Goal: Task Accomplishment & Management: Complete application form

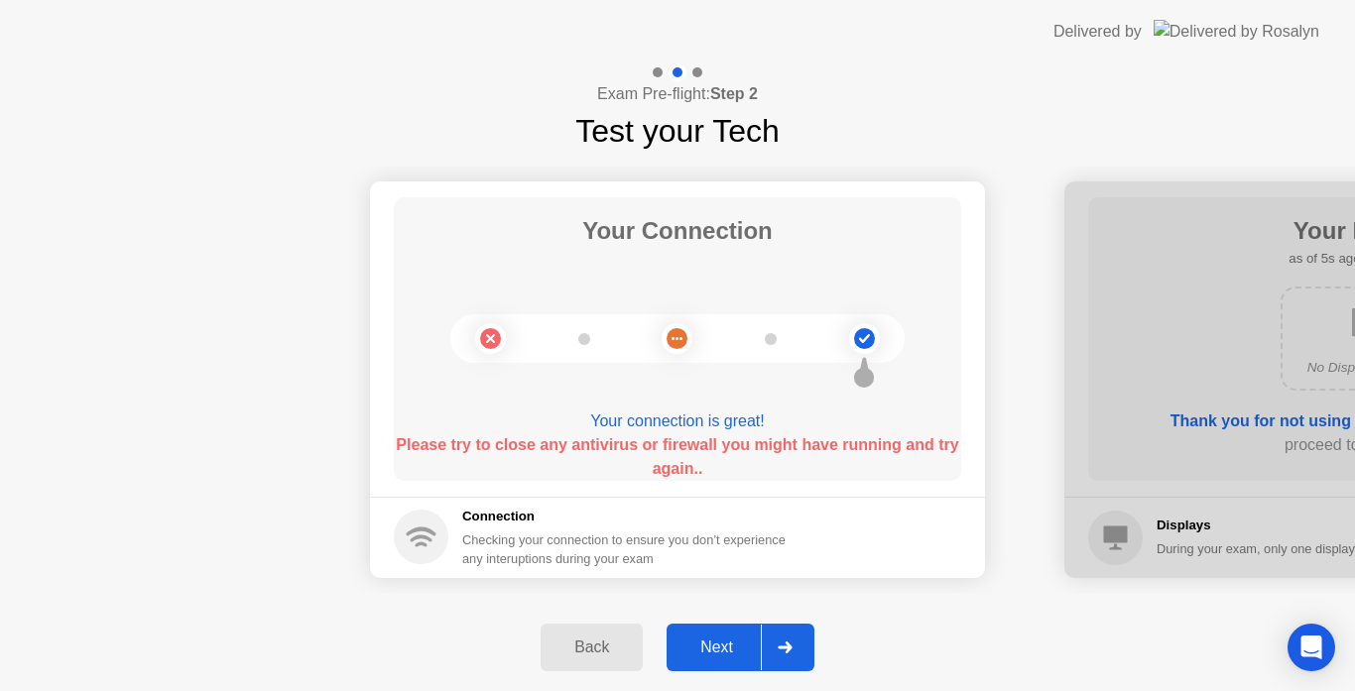
click at [695, 643] on div "Next" at bounding box center [716, 648] width 88 height 18
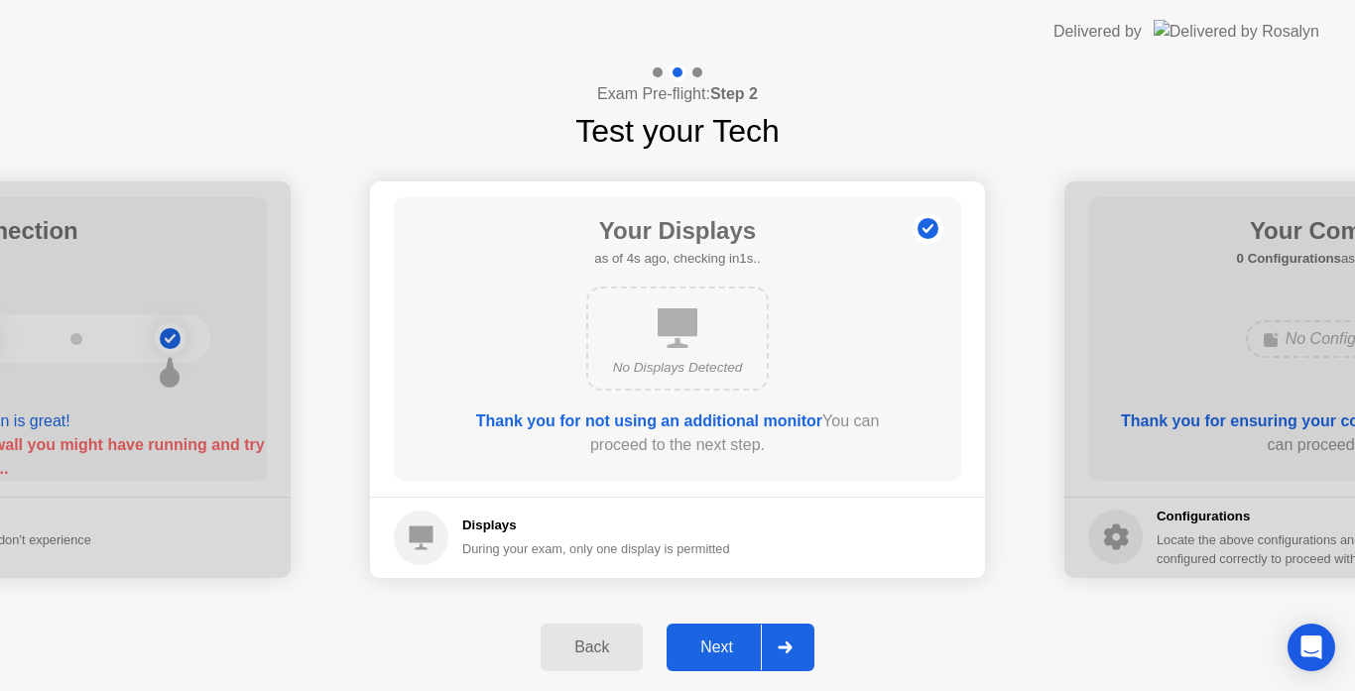
click at [695, 643] on div "Next" at bounding box center [716, 648] width 88 height 18
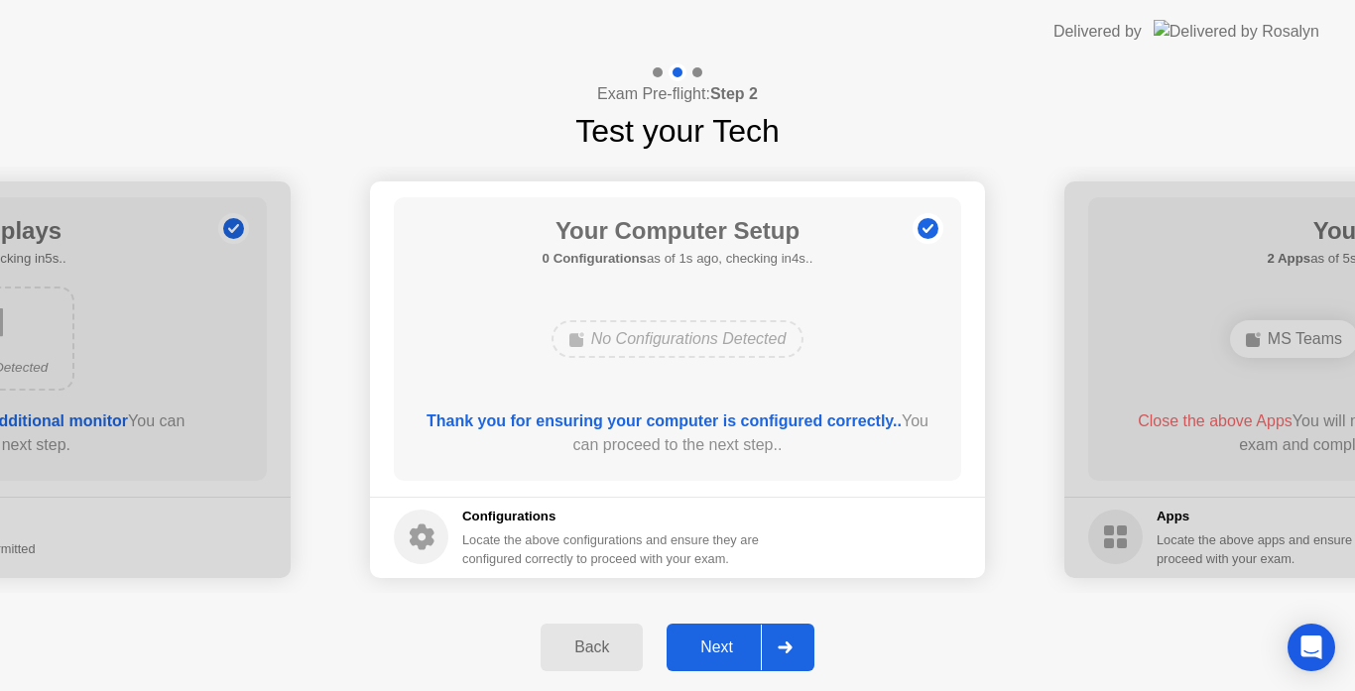
click at [695, 643] on div "Next" at bounding box center [716, 648] width 88 height 18
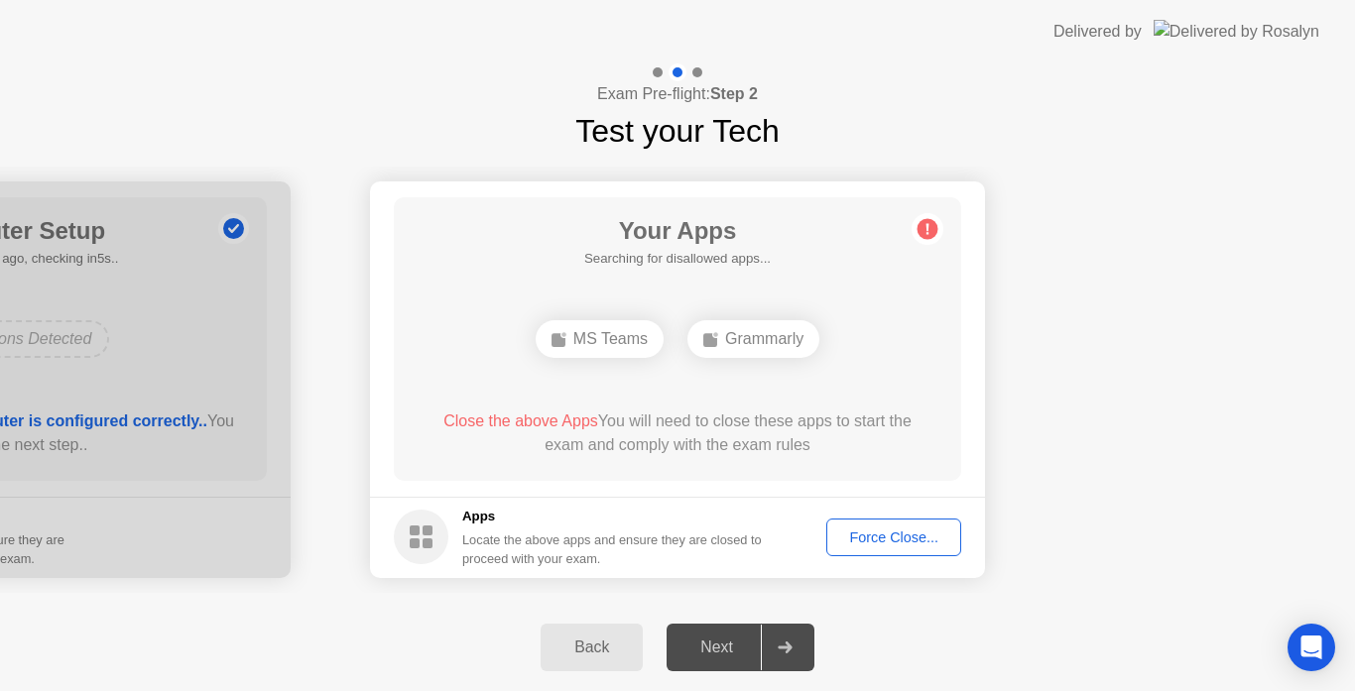
click at [920, 533] on div "Force Close..." at bounding box center [893, 538] width 121 height 16
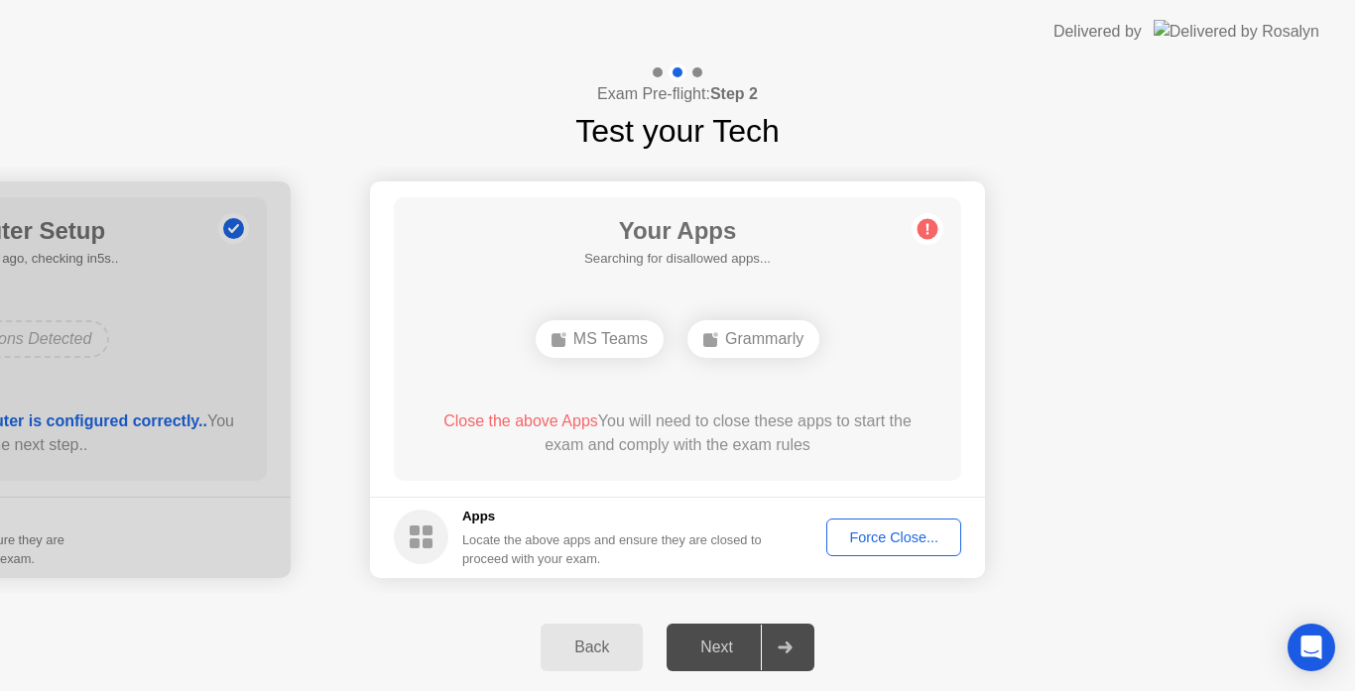
click at [853, 532] on div "Force Close..." at bounding box center [893, 538] width 121 height 16
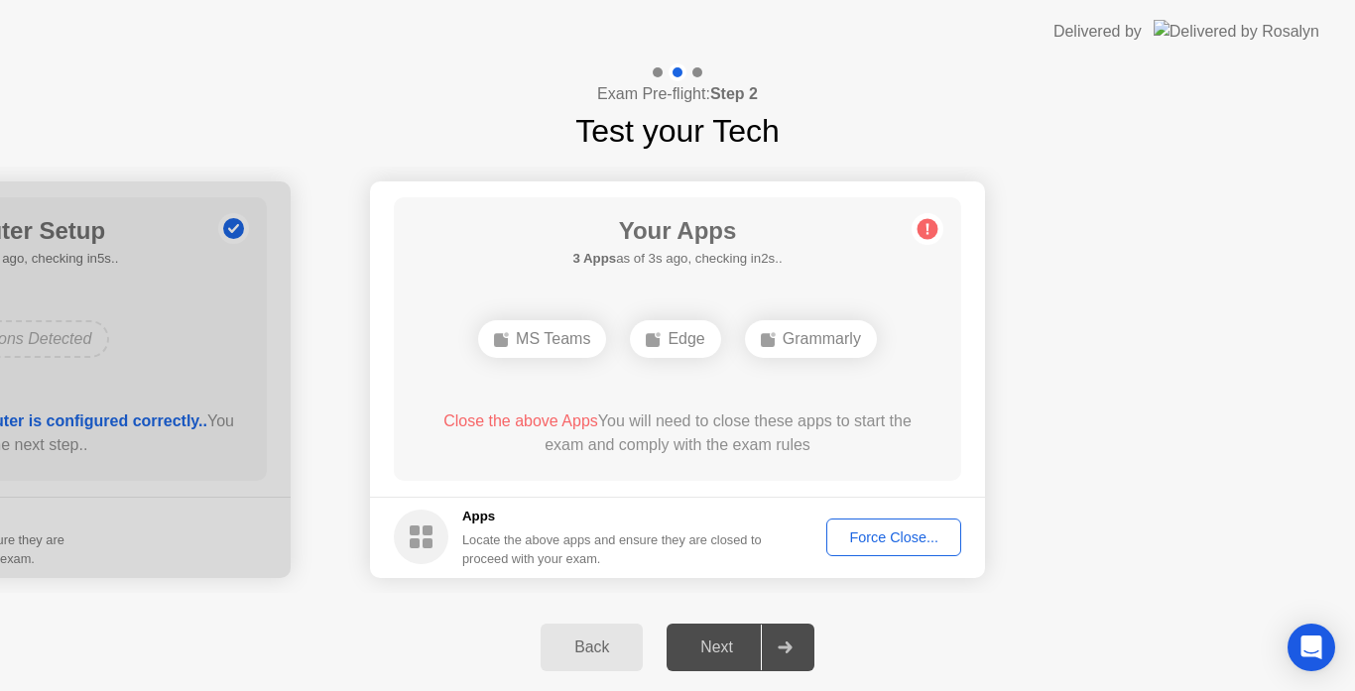
click at [933, 537] on div "Force Close..." at bounding box center [893, 538] width 121 height 16
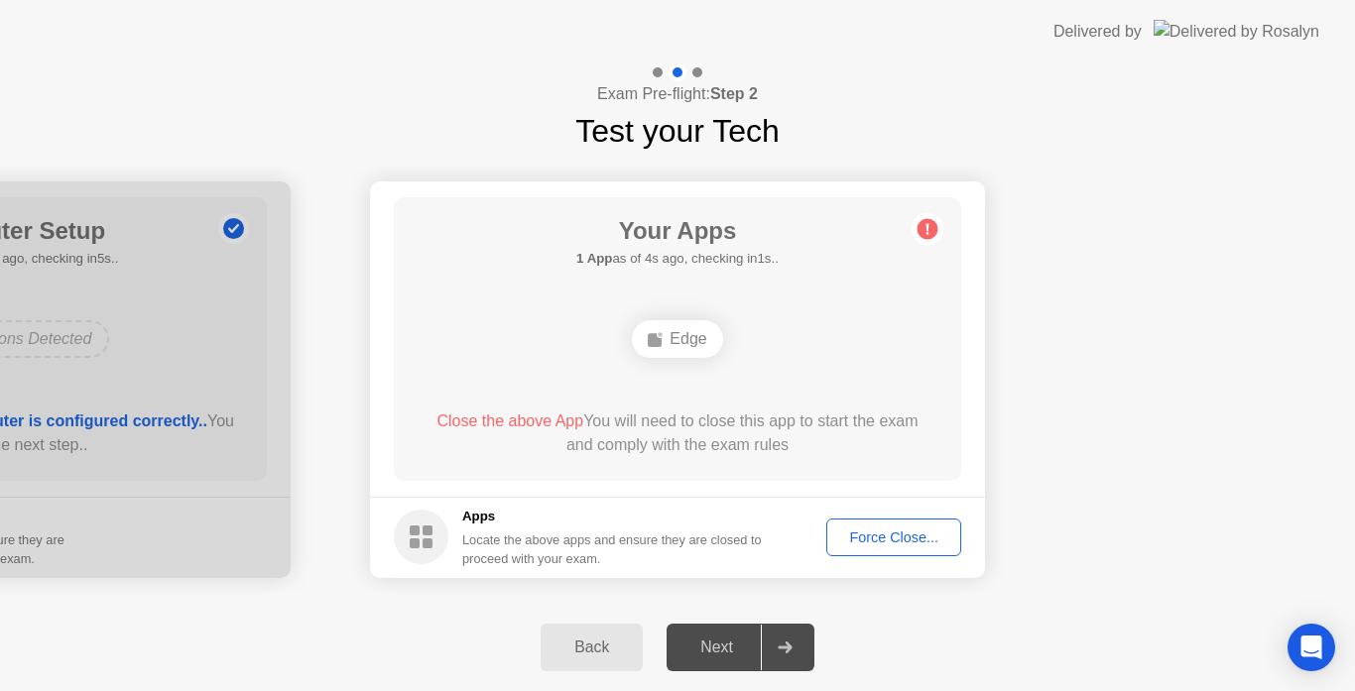
click at [882, 539] on div "Force Close..." at bounding box center [893, 538] width 121 height 16
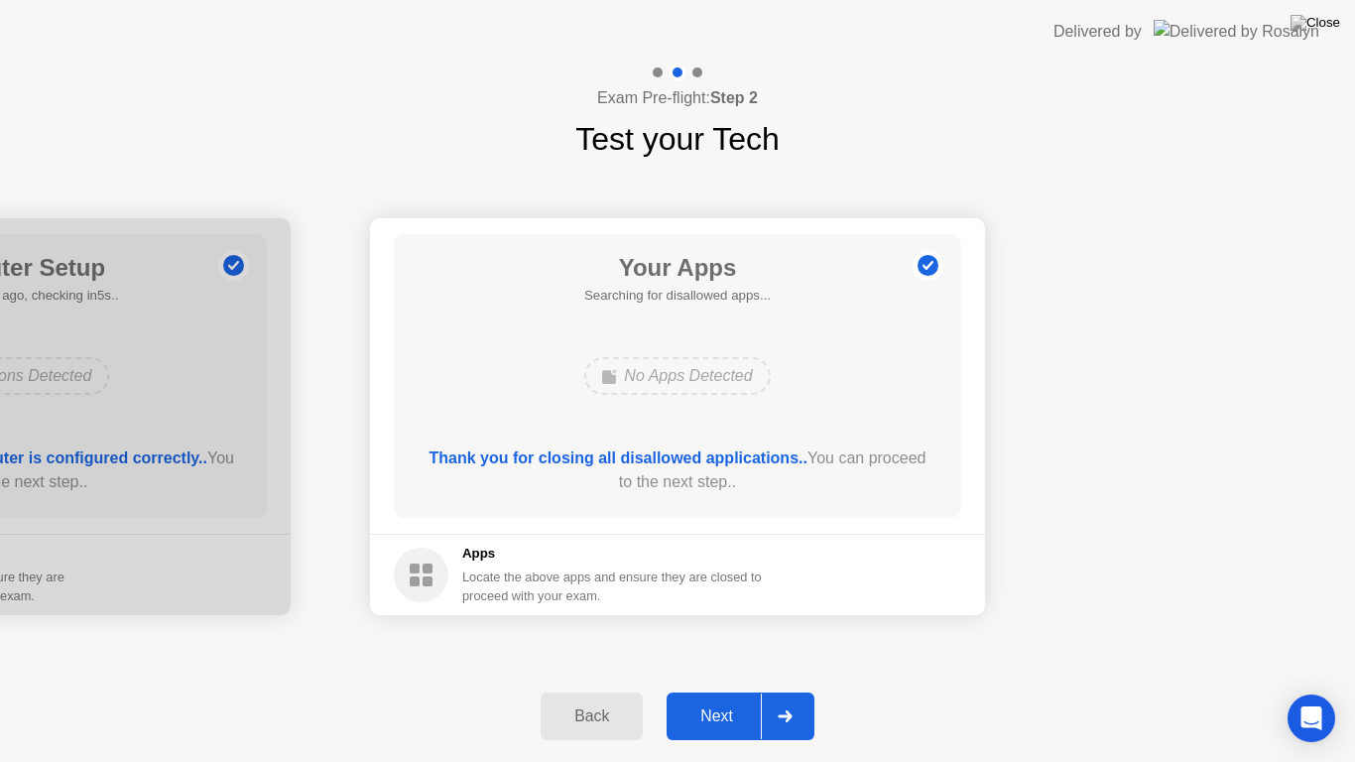
click at [893, 557] on footer "Apps Locate the above apps and ensure they are closed to proceed with your exam." at bounding box center [677, 574] width 615 height 81
click at [708, 690] on div "Next" at bounding box center [716, 716] width 88 height 18
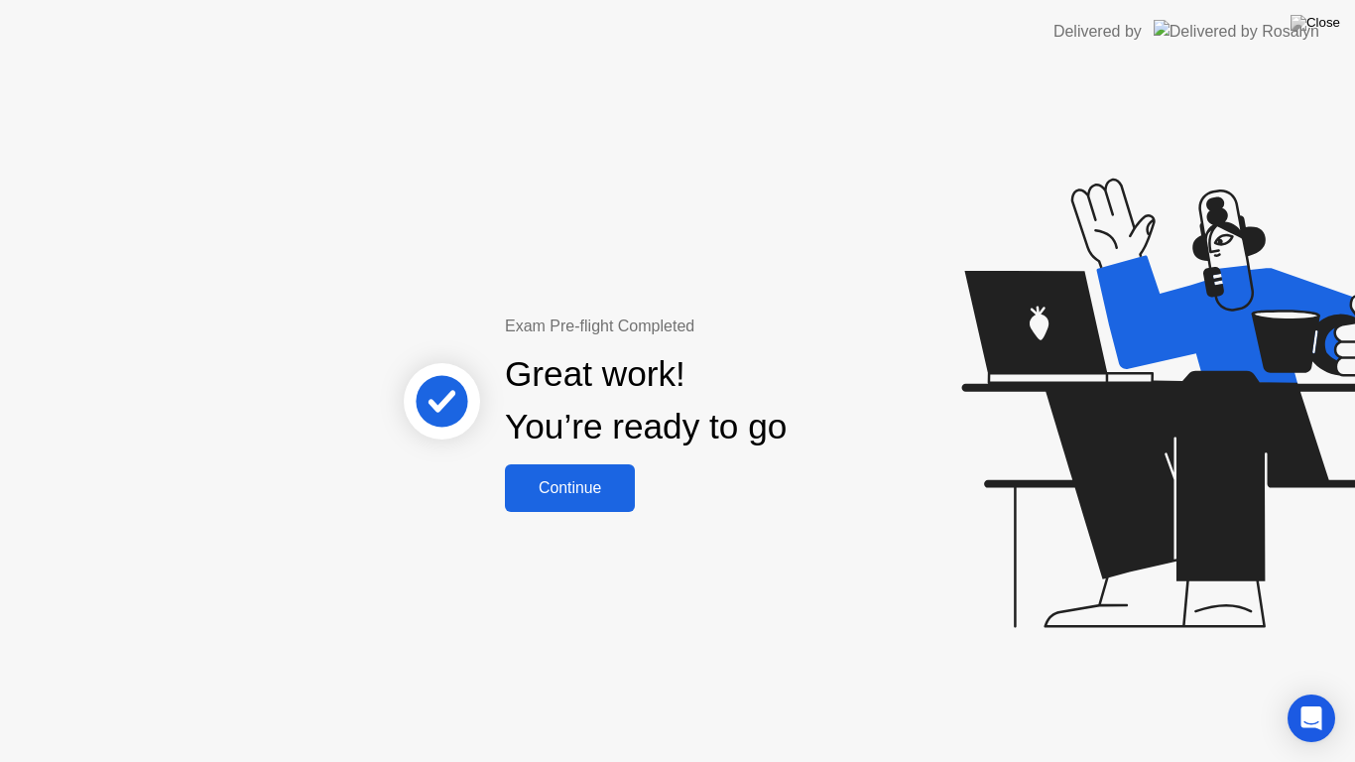
click at [553, 480] on div "Continue" at bounding box center [570, 488] width 118 height 18
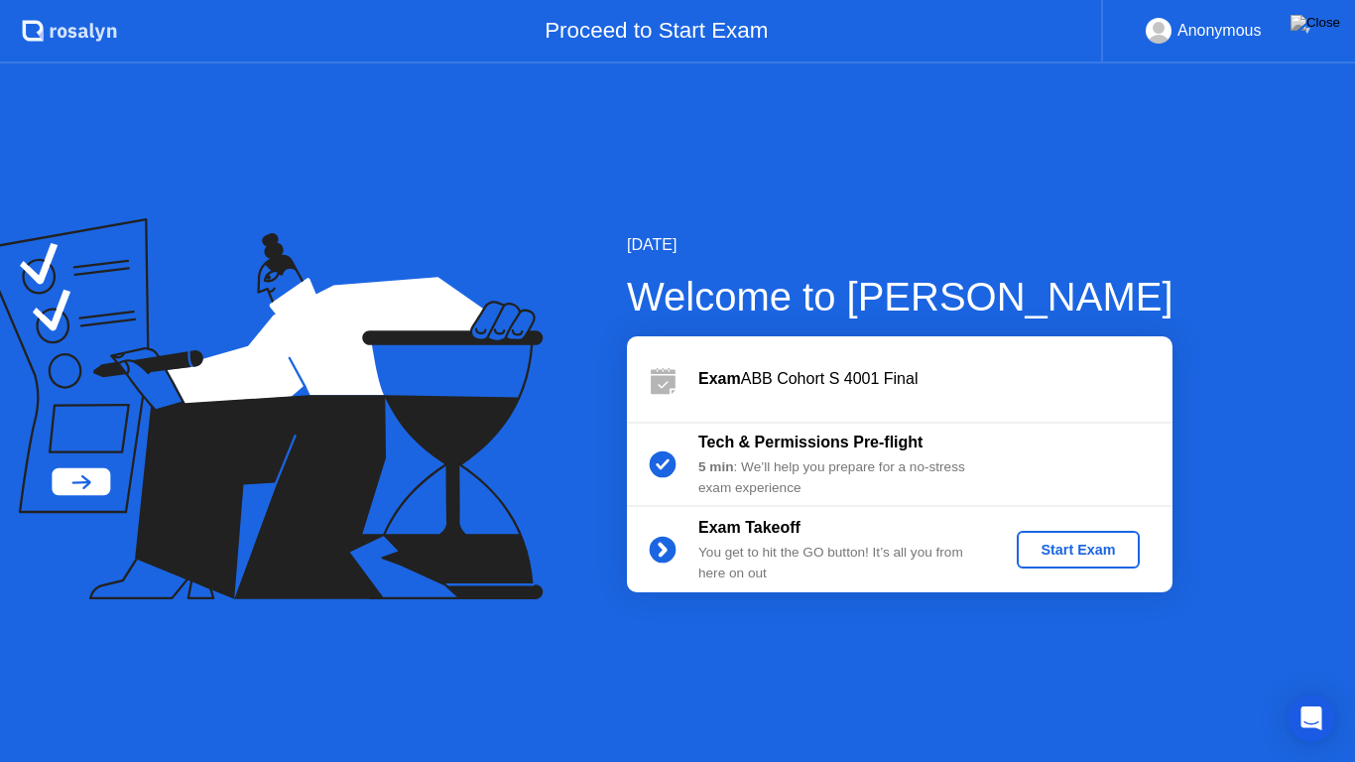
click at [1059, 553] on div "Start Exam" at bounding box center [1078, 550] width 106 height 16
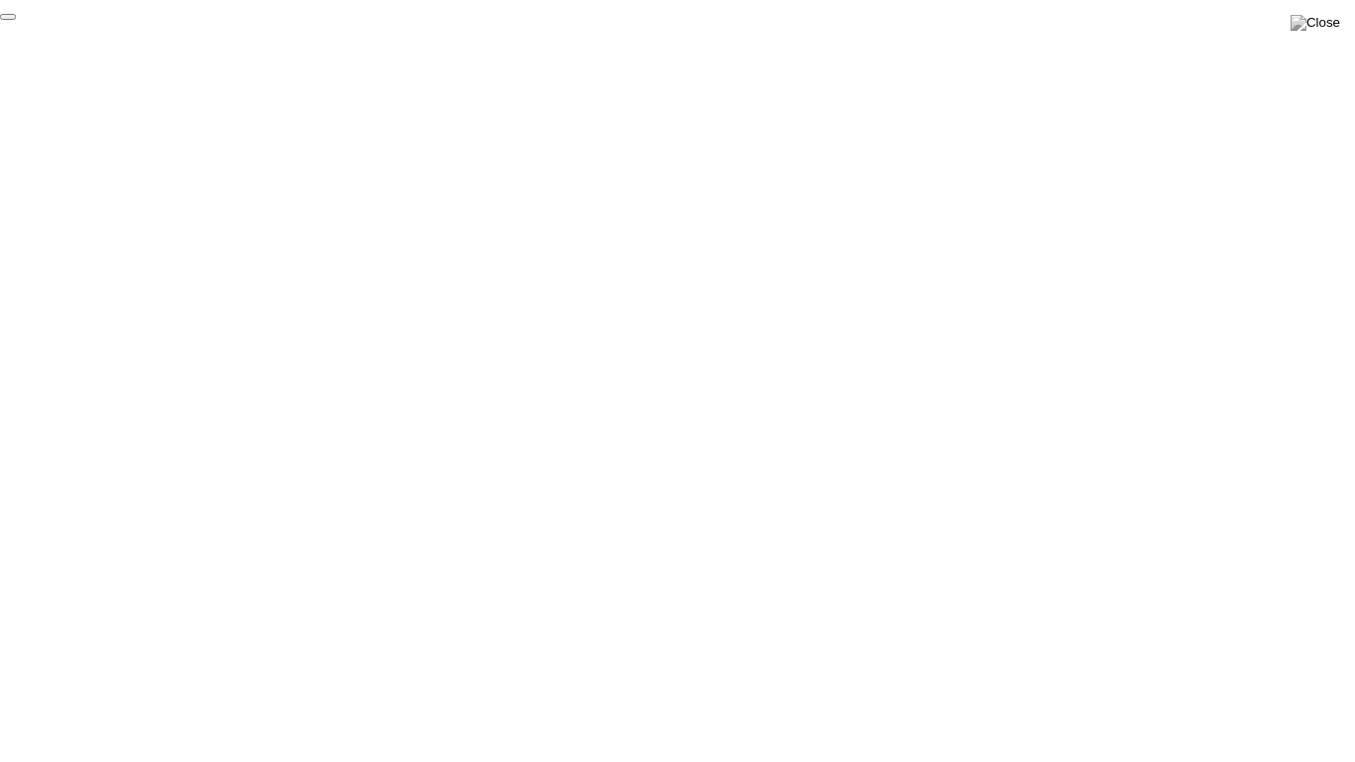
click div "End Proctoring Session"
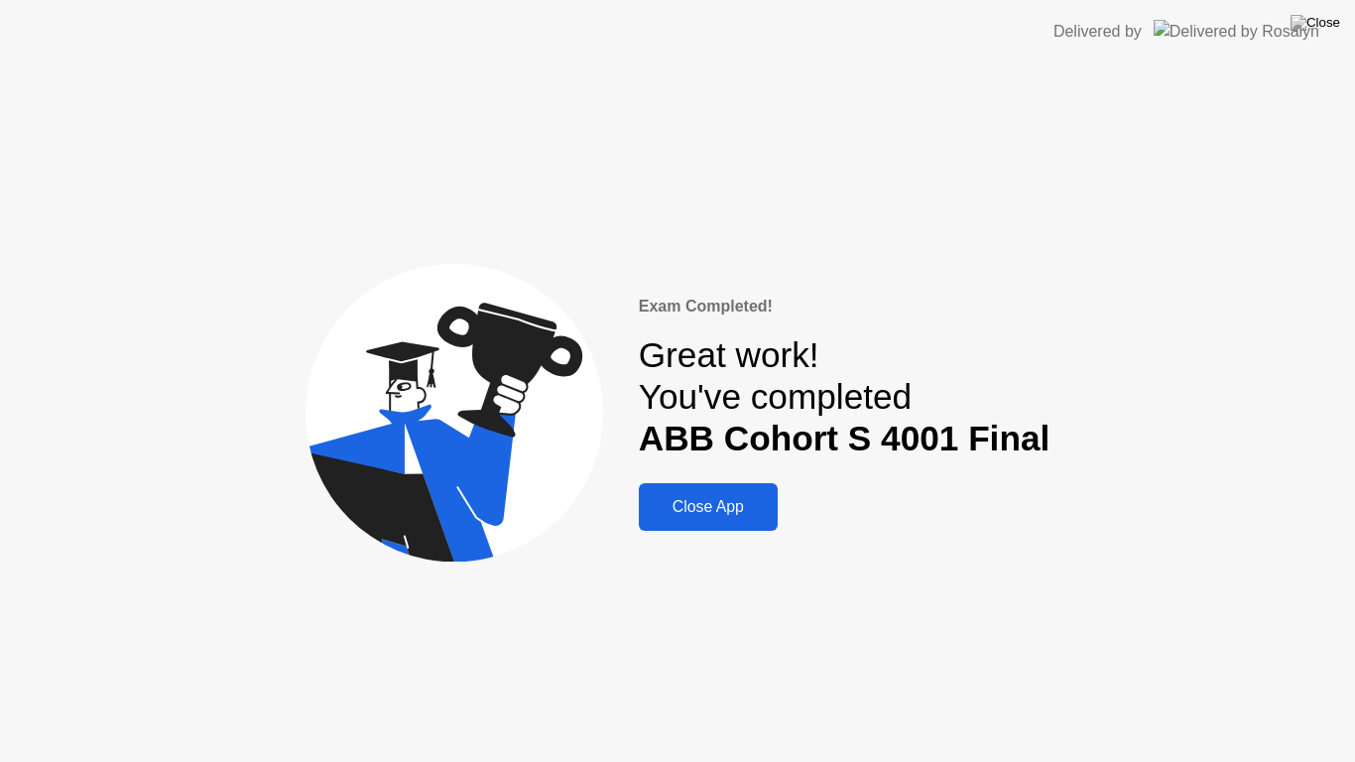
click at [734, 498] on div "Close App" at bounding box center [708, 507] width 127 height 18
